Goal: Information Seeking & Learning: Learn about a topic

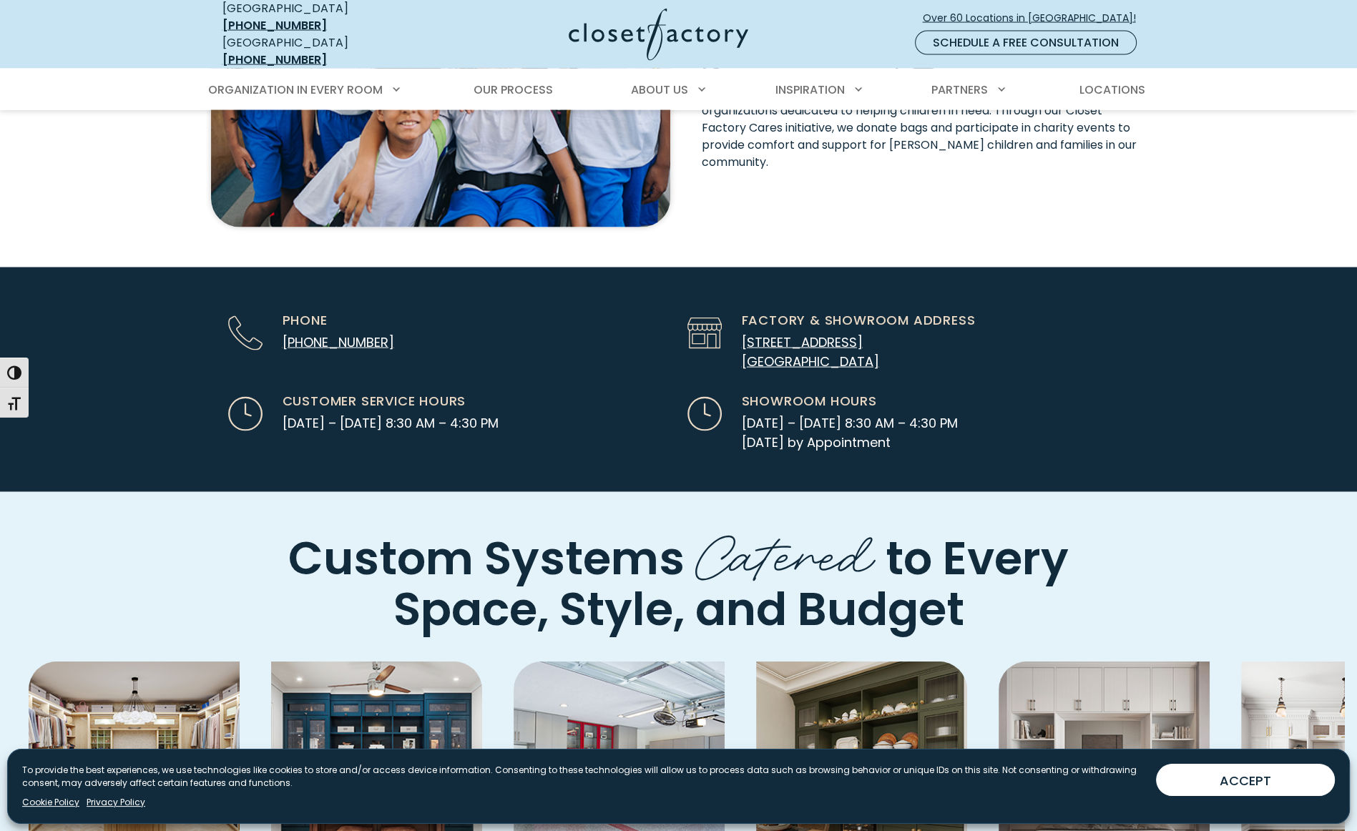
scroll to position [3719, 0]
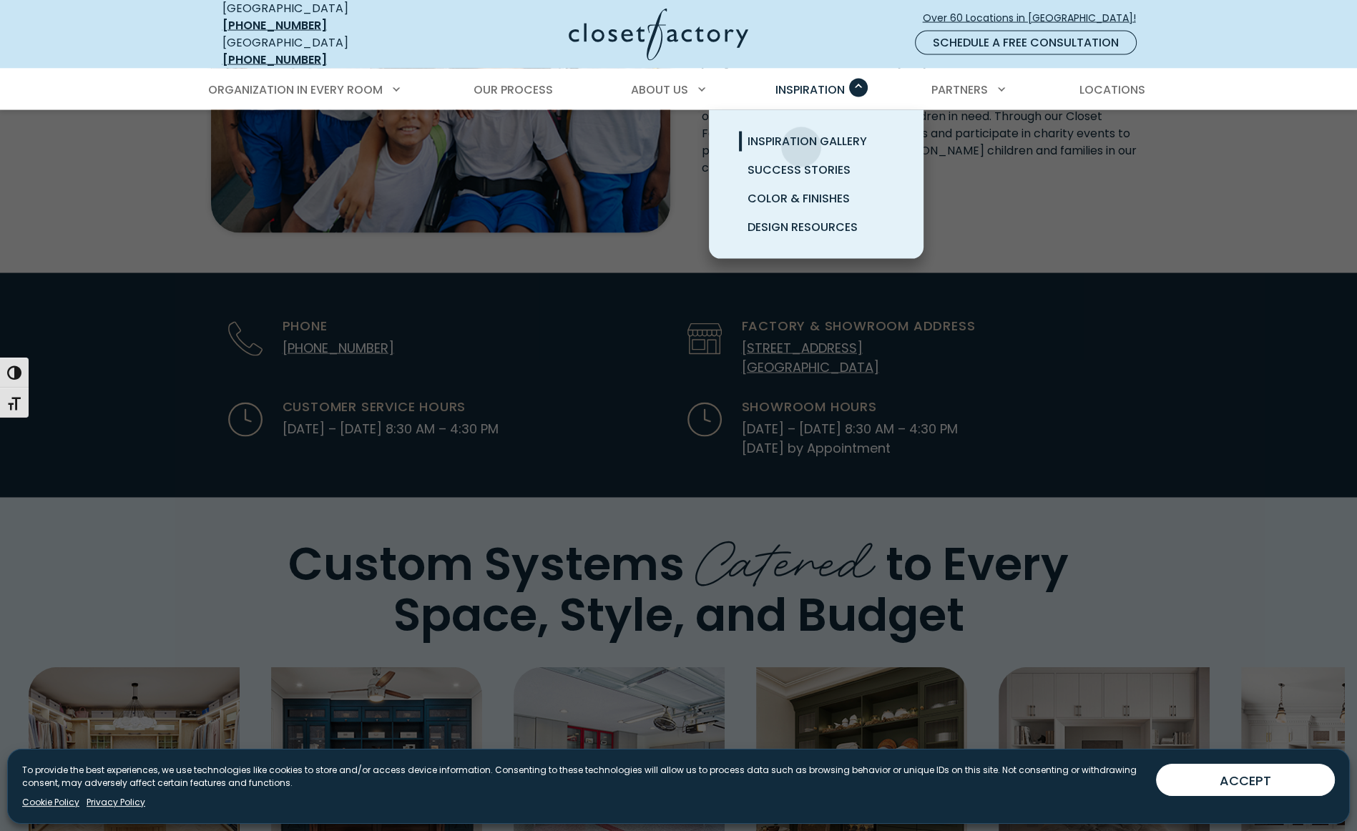
click at [801, 136] on span "Inspiration Gallery" at bounding box center [806, 141] width 119 height 16
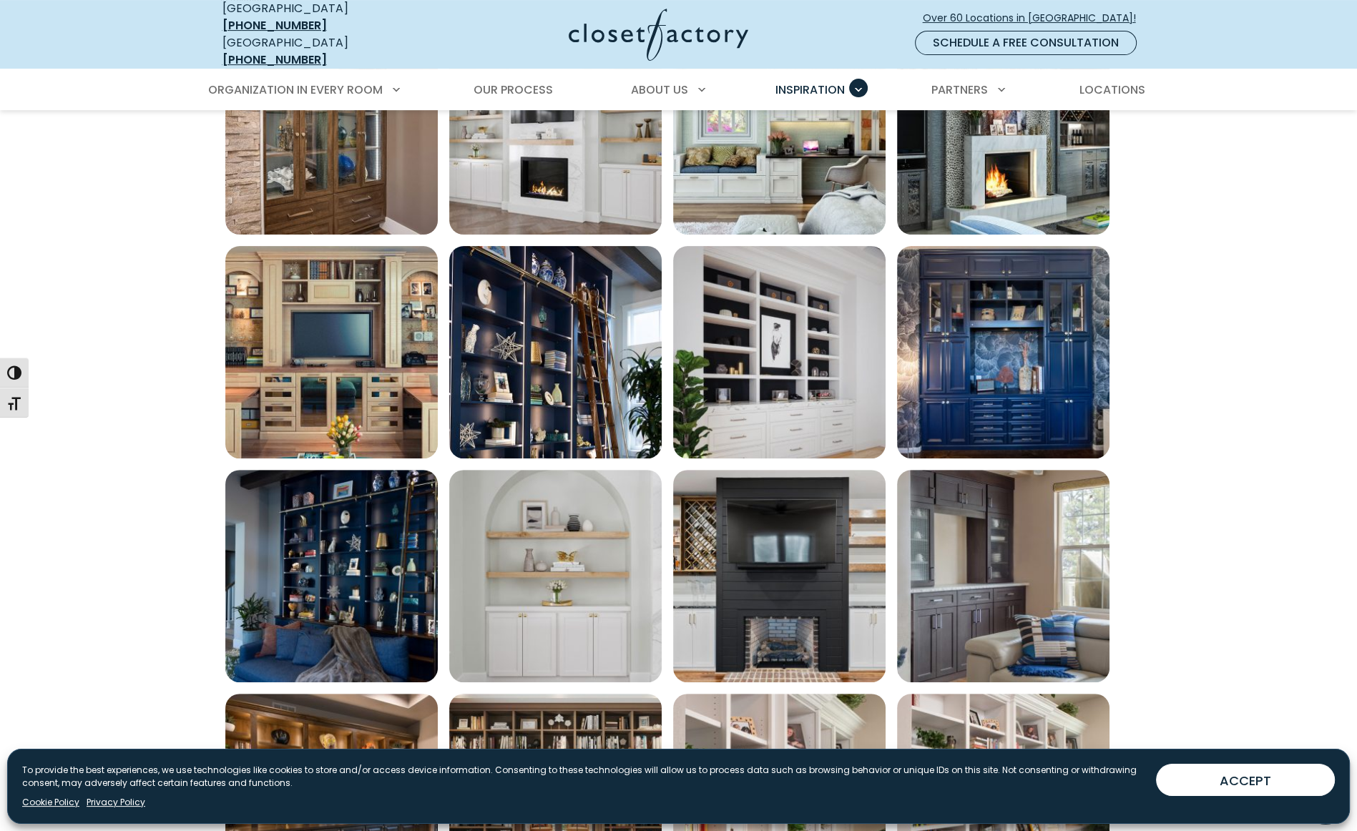
scroll to position [562, 0]
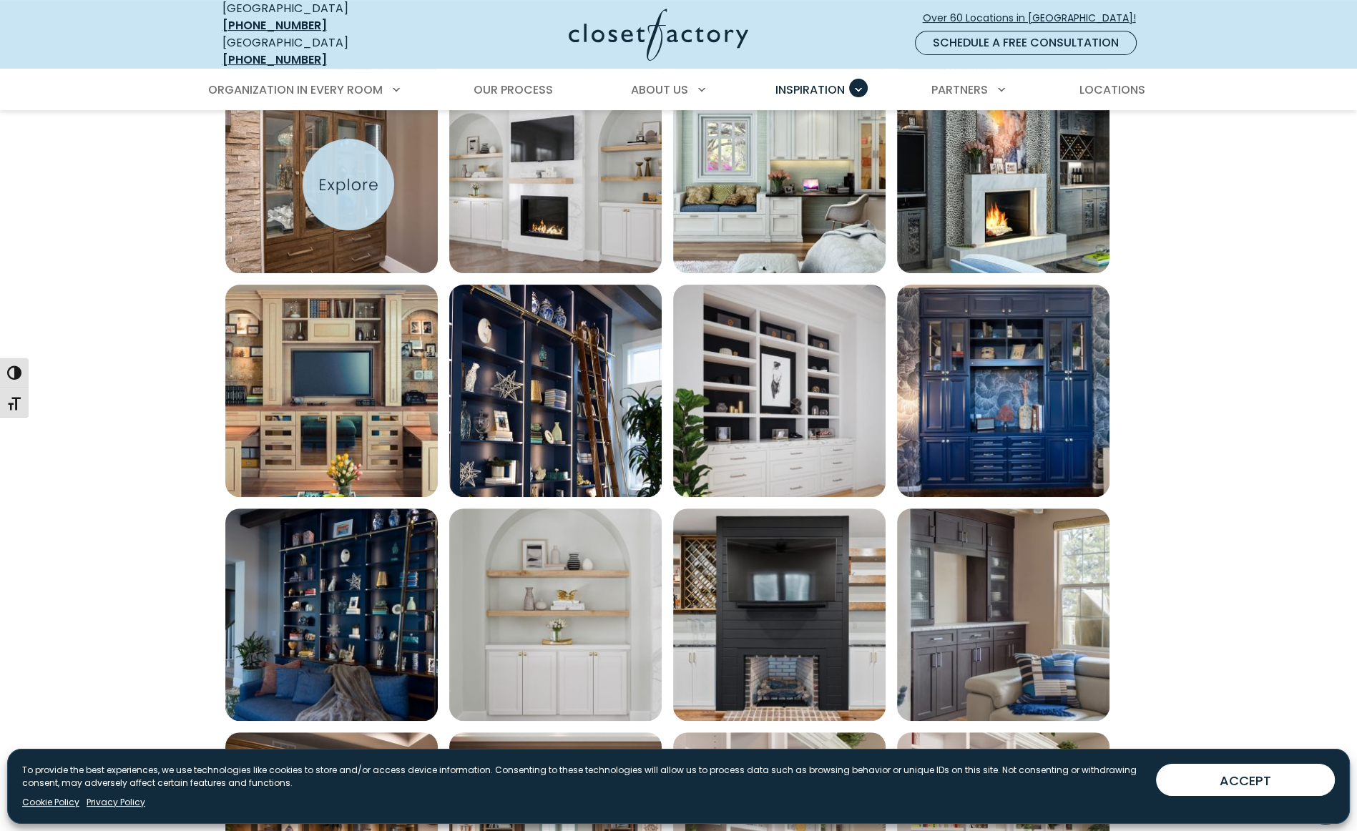
click at [348, 185] on img "Open inspiration gallery to preview enlarged image" at bounding box center [331, 167] width 212 height 212
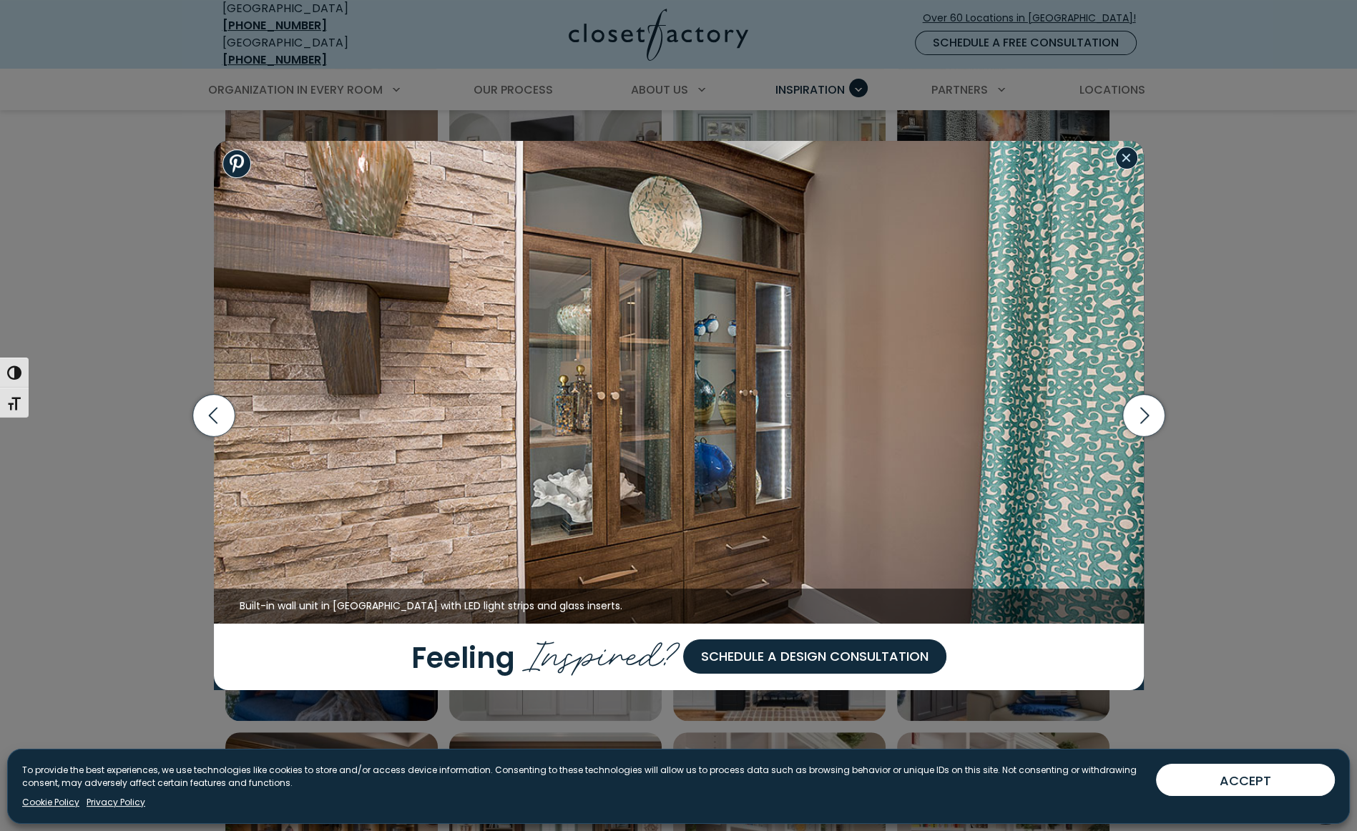
click at [1129, 162] on button "Close modal" at bounding box center [1126, 158] width 23 height 23
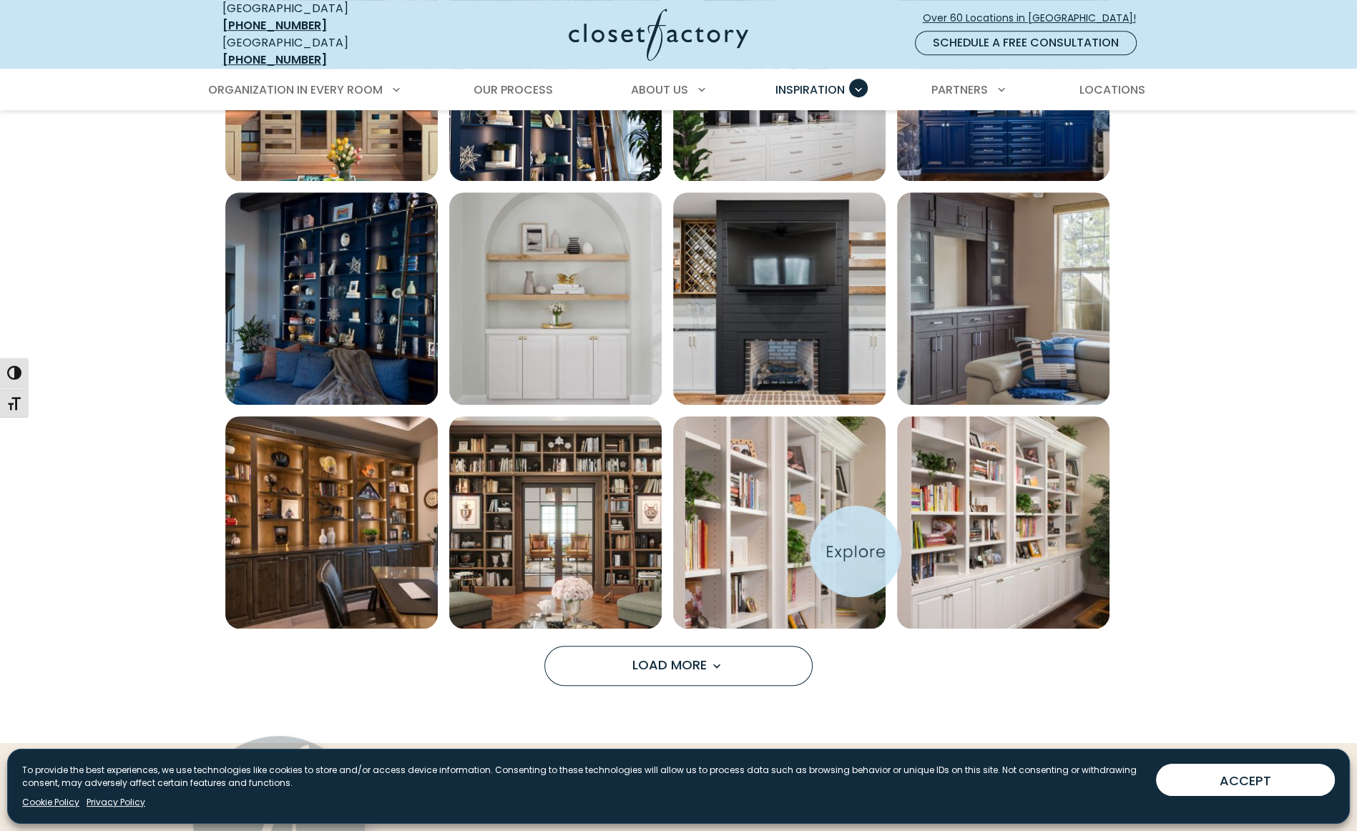
scroll to position [880, 0]
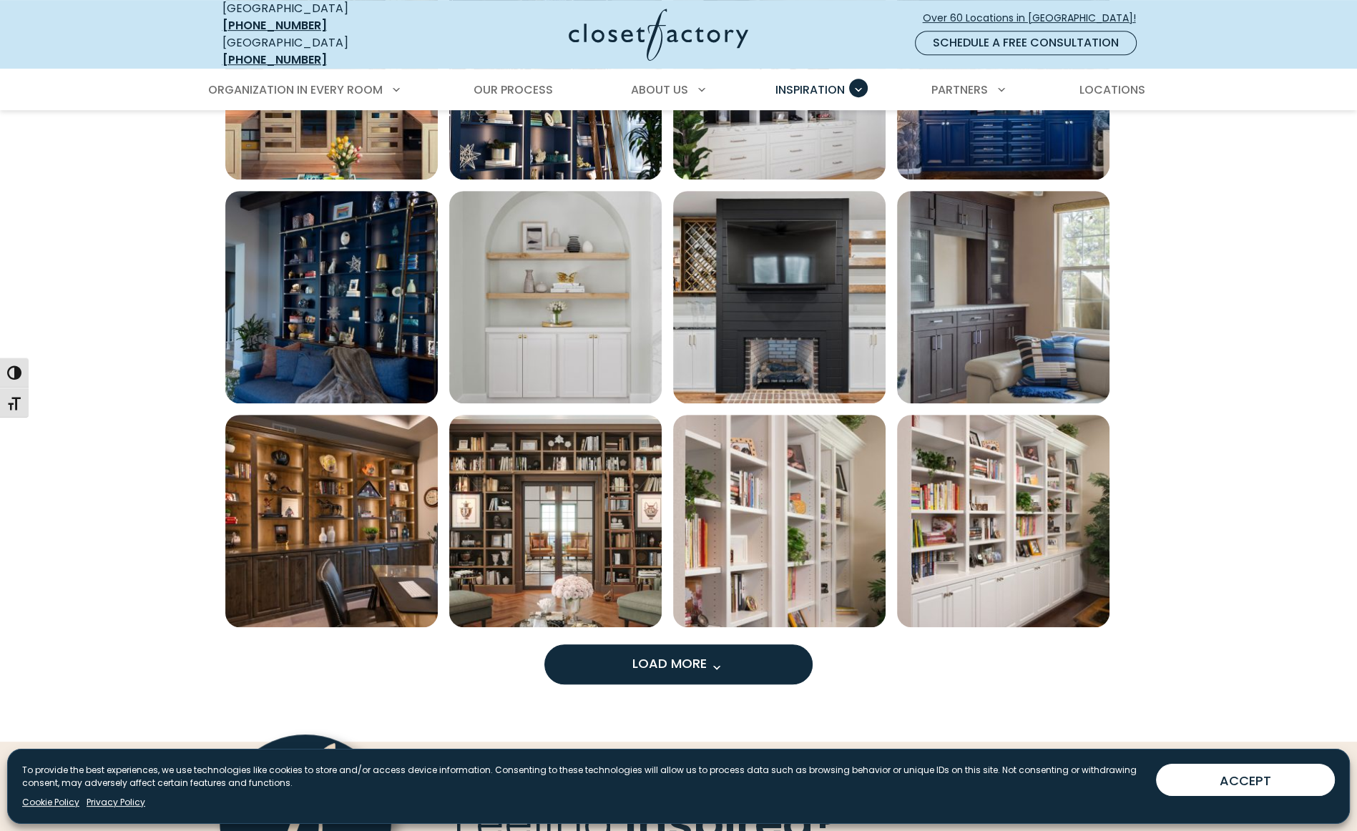
click at [727, 648] on button "Load More" at bounding box center [678, 664] width 268 height 40
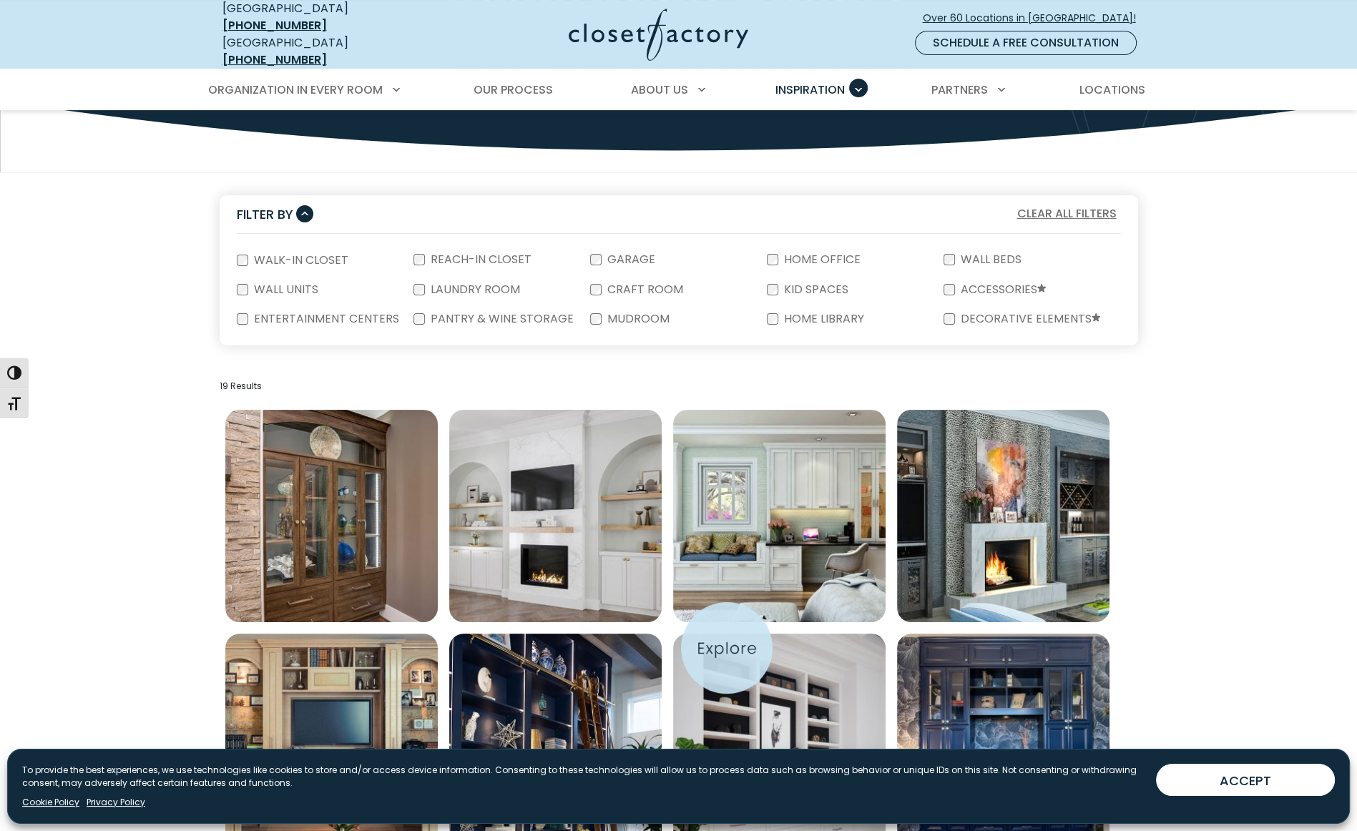
scroll to position [180, 0]
